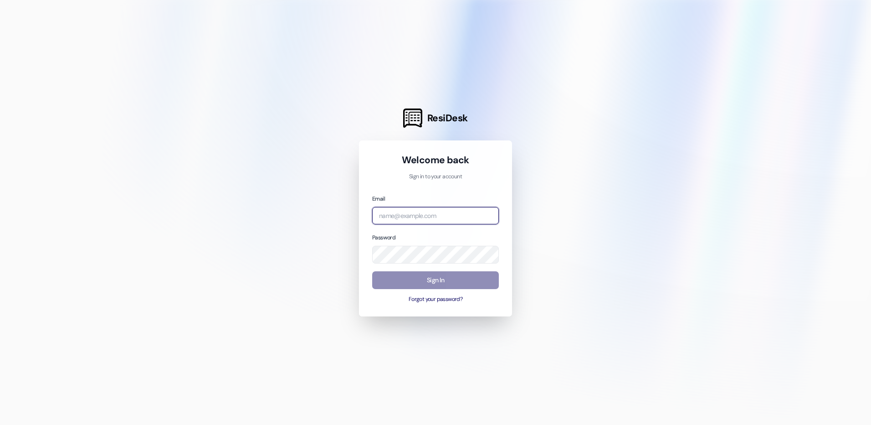
type input "[EMAIL_ADDRESS][DOMAIN_NAME]"
click at [485, 275] on button "Sign In" at bounding box center [435, 280] width 127 height 18
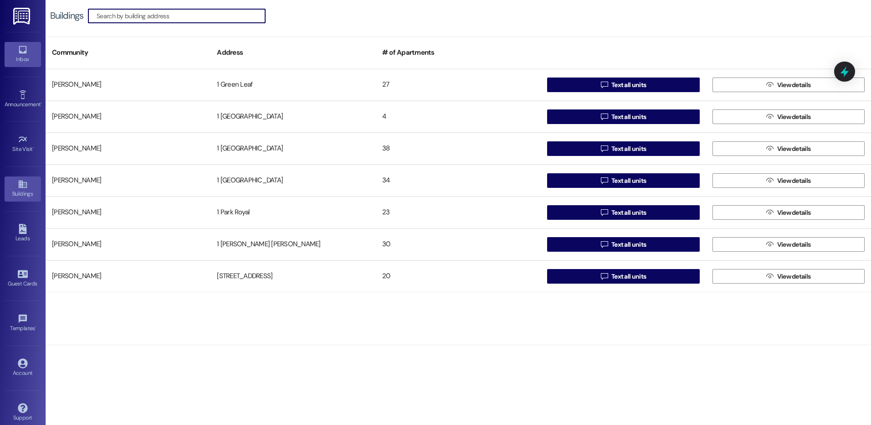
click at [25, 60] on div "Inbox" at bounding box center [23, 59] width 46 height 9
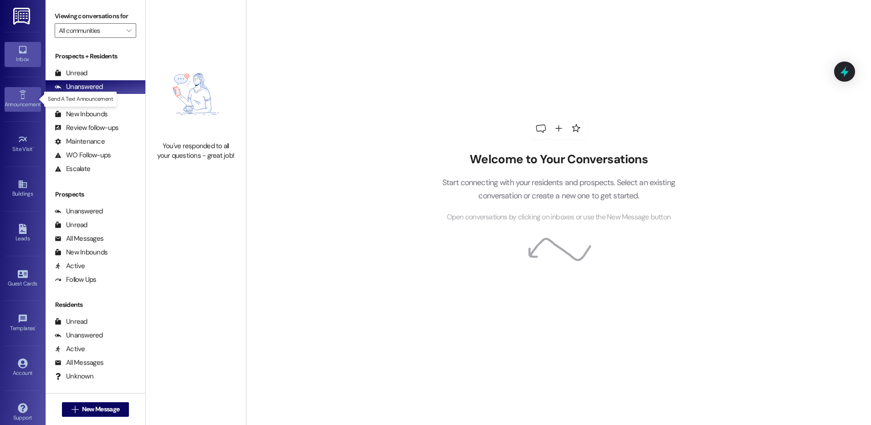
click at [22, 100] on div "Announcement •" at bounding box center [23, 104] width 46 height 9
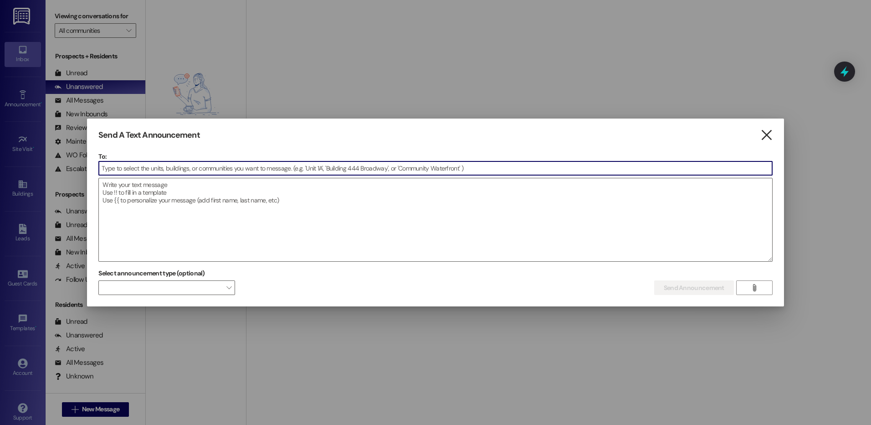
click at [766, 132] on icon "" at bounding box center [766, 135] width 12 height 10
